Goal: Find specific page/section: Find specific page/section

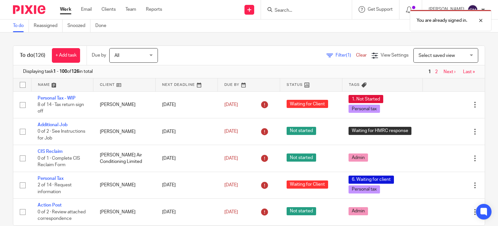
click at [336, 54] on span "Filter (1)" at bounding box center [346, 55] width 20 height 5
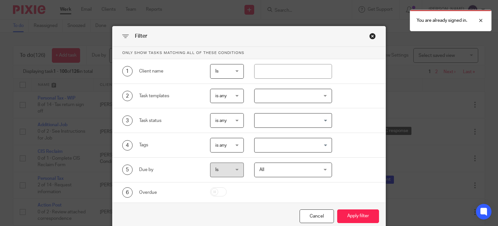
click at [284, 96] on div at bounding box center [293, 96] width 78 height 15
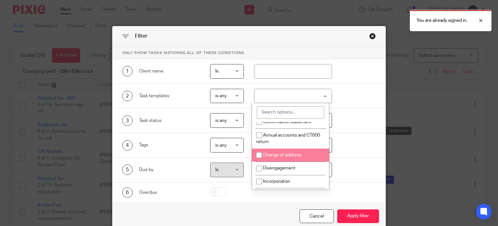
scroll to position [65, 0]
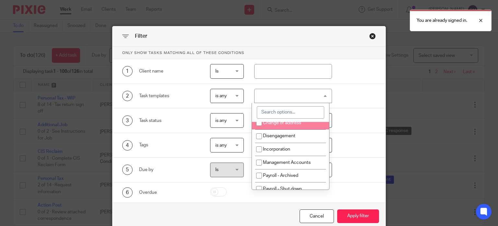
click at [274, 108] on input "search" at bounding box center [290, 112] width 67 height 12
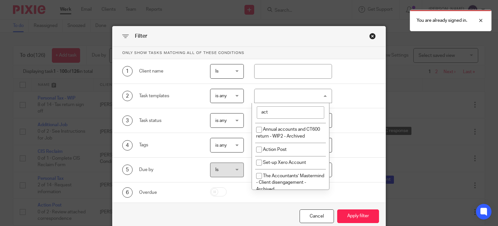
scroll to position [0, 0]
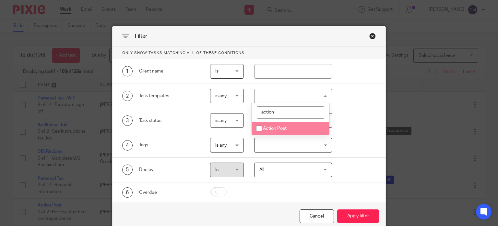
type input "action"
click at [274, 125] on li "Action Post" at bounding box center [290, 128] width 77 height 13
checkbox input "true"
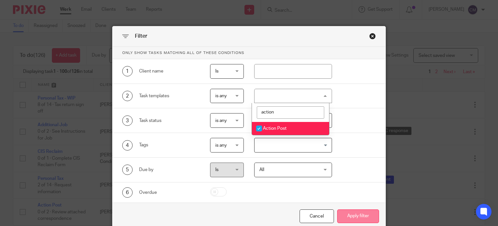
click at [359, 216] on button "Apply filter" at bounding box center [358, 216] width 42 height 14
